Goal: Transaction & Acquisition: Purchase product/service

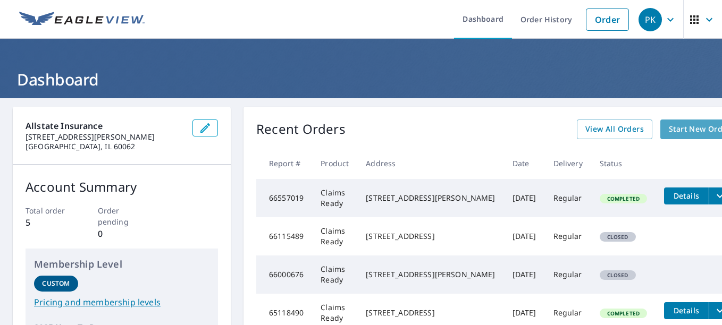
click at [668, 134] on span "Start New Order" at bounding box center [699, 129] width 62 height 13
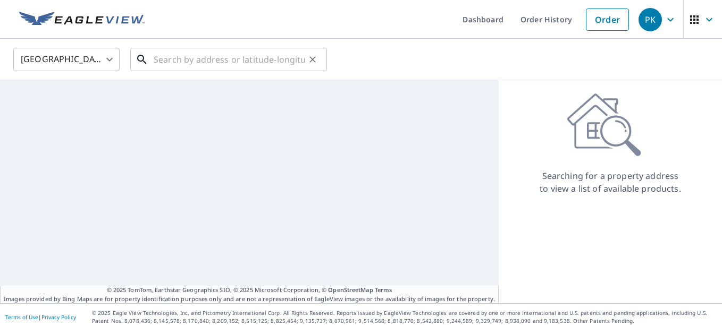
click at [198, 52] on input "text" at bounding box center [229, 60] width 151 height 30
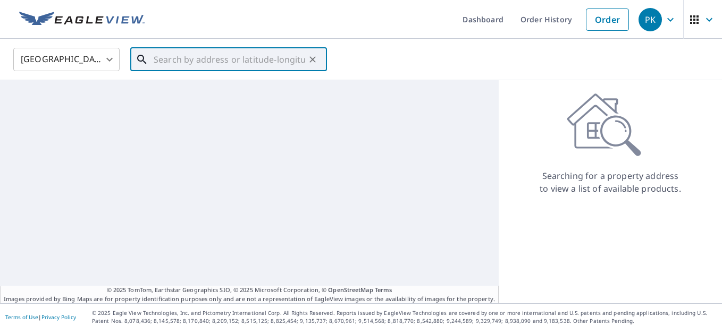
paste input "[STREET_ADDRESS][US_STATE]"
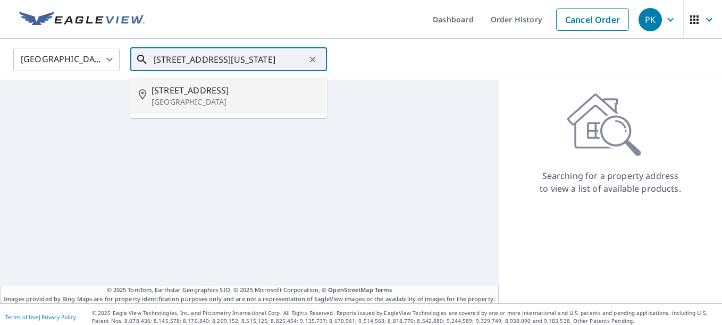
click at [240, 94] on span "[STREET_ADDRESS]" at bounding box center [234, 90] width 167 height 13
type input "[STREET_ADDRESS]"
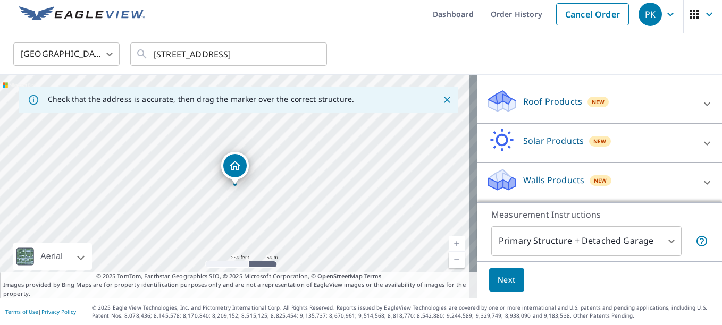
scroll to position [100, 0]
click at [497, 274] on span "Next" at bounding box center [506, 280] width 18 height 13
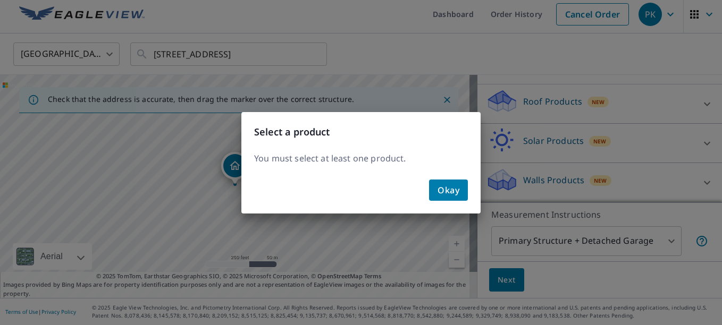
click at [461, 185] on button "Okay" at bounding box center [448, 190] width 39 height 21
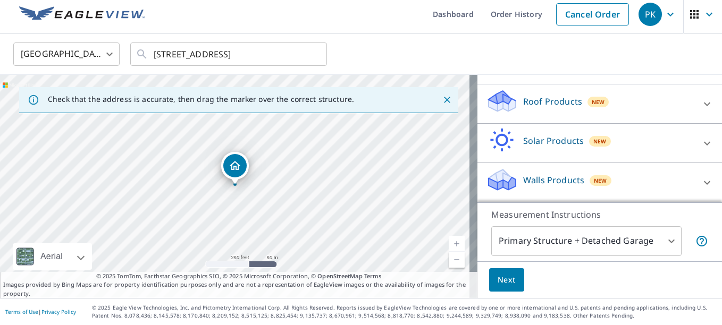
click at [562, 107] on p "Roof Products" at bounding box center [552, 101] width 59 height 13
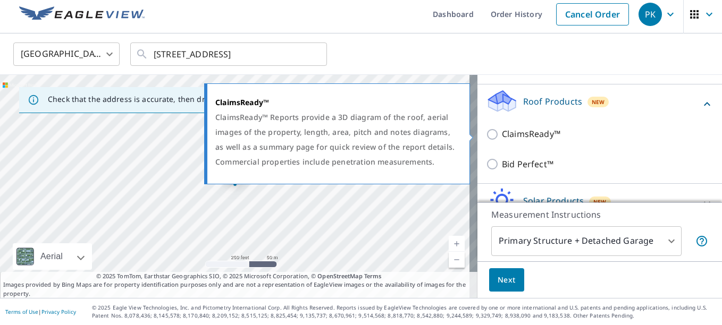
click at [528, 137] on p "ClaimsReady™" at bounding box center [531, 134] width 58 height 13
click at [502, 137] on input "ClaimsReady™" at bounding box center [494, 134] width 16 height 13
checkbox input "true"
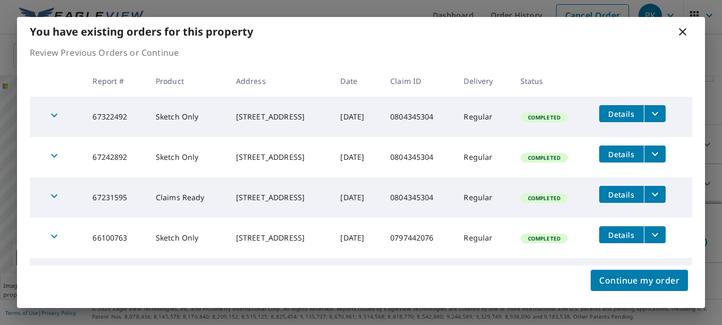
scroll to position [5, 0]
click at [635, 281] on span "Continue my order" at bounding box center [639, 280] width 80 height 15
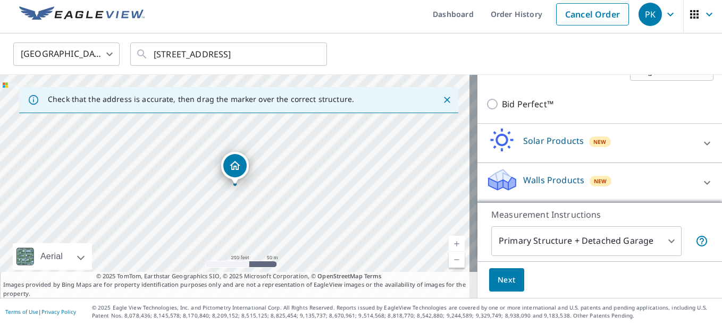
scroll to position [107, 0]
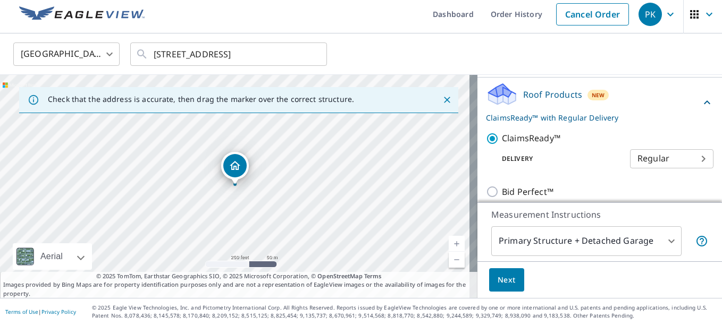
click at [498, 280] on span "Next" at bounding box center [506, 280] width 18 height 13
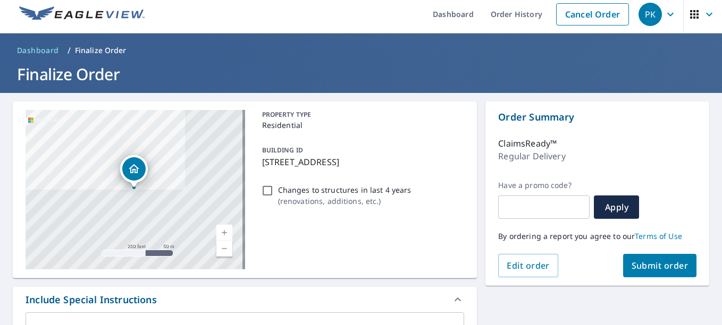
click at [668, 268] on span "Submit order" at bounding box center [659, 266] width 57 height 12
click at [266, 190] on input "Changes to structures in last 4 years ( renovations, additions, etc. )" at bounding box center [267, 190] width 13 height 13
checkbox input "true"
click at [633, 265] on span "Submit order" at bounding box center [659, 266] width 57 height 12
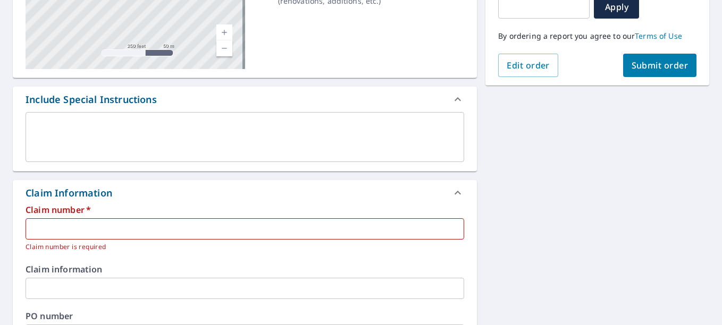
scroll to position [218, 0]
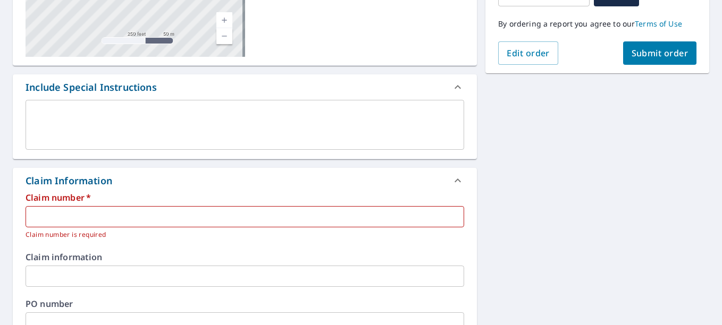
click at [111, 216] on input "text" at bounding box center [245, 216] width 438 height 21
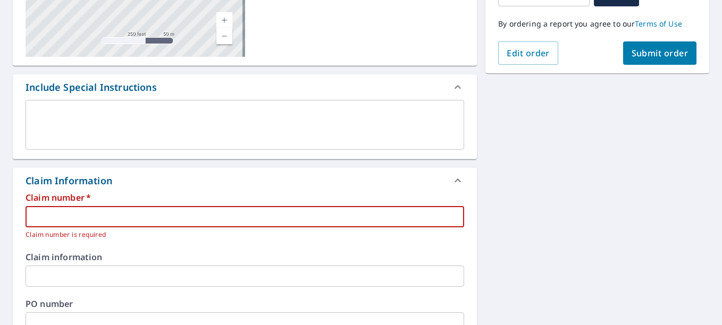
paste input "0804345304"
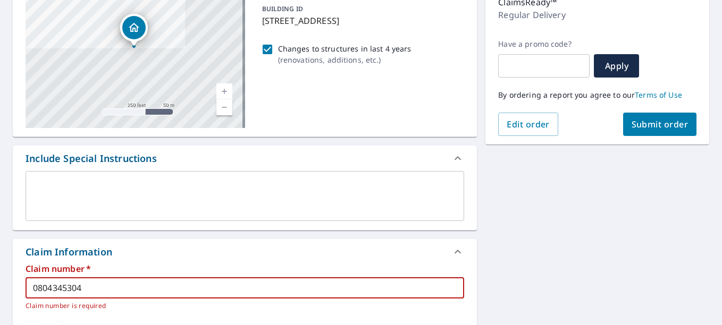
scroll to position [77, 0]
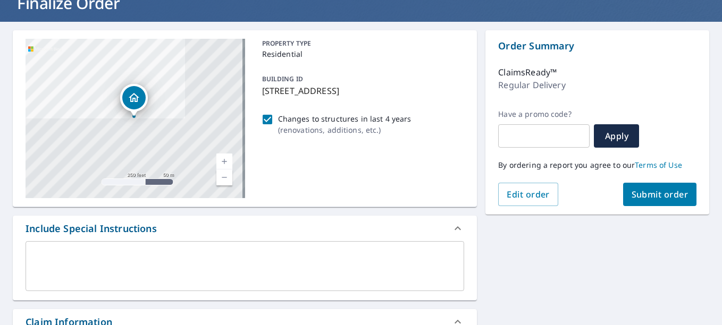
type input "0804345304"
click at [656, 193] on span "Submit order" at bounding box center [659, 195] width 57 height 12
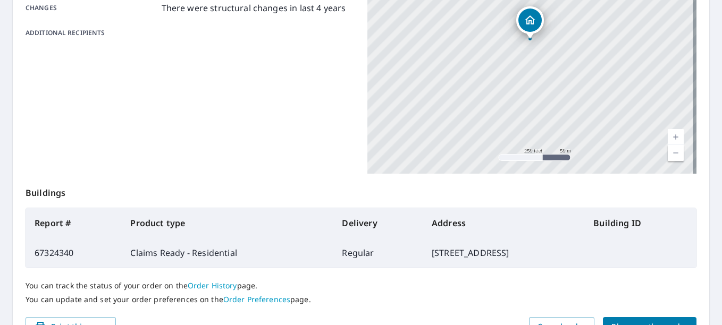
scroll to position [300, 0]
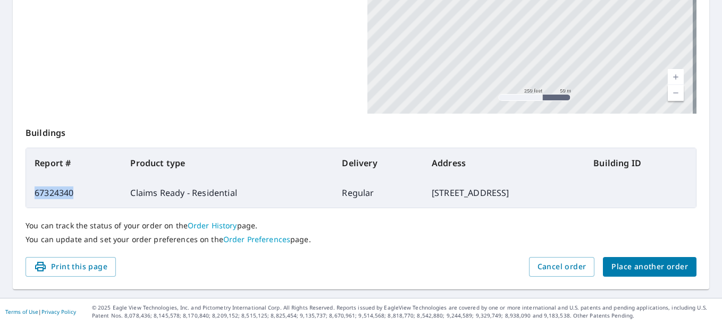
drag, startPoint x: 76, startPoint y: 193, endPoint x: 32, endPoint y: 193, distance: 44.1
click at [32, 193] on td "67324340" at bounding box center [74, 193] width 96 height 30
copy td "67324340"
